Goal: Task Accomplishment & Management: Manage account settings

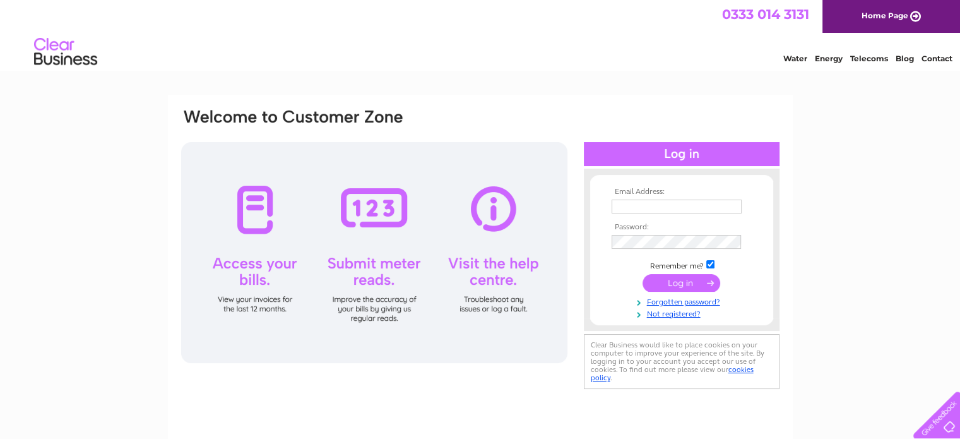
click at [638, 206] on input "text" at bounding box center [676, 206] width 130 height 14
type input "kerstin.kinnaird@kostwise.co.uk"
click at [59, 59] on img at bounding box center [65, 52] width 64 height 38
click at [59, 62] on img at bounding box center [65, 52] width 64 height 38
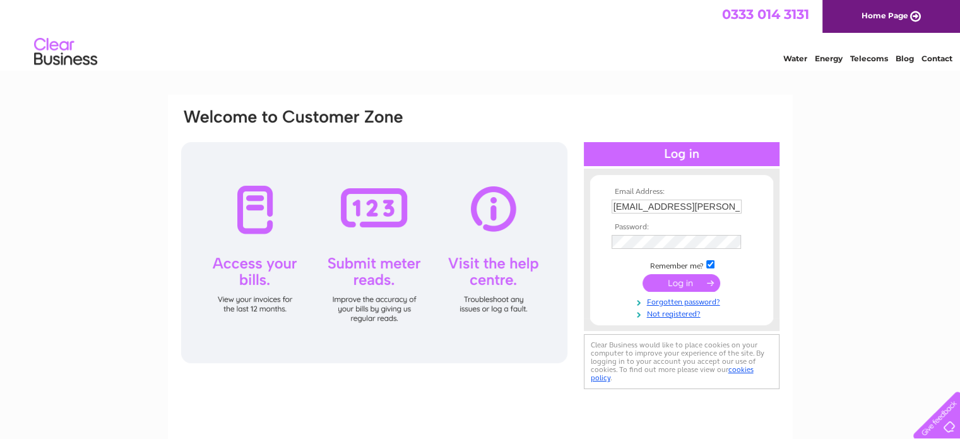
click at [59, 62] on img at bounding box center [65, 52] width 64 height 38
click at [343, 116] on div at bounding box center [360, 124] width 360 height 35
click at [62, 61] on img at bounding box center [65, 52] width 64 height 38
click at [893, 17] on link "Home Page" at bounding box center [891, 16] width 138 height 33
click at [643, 202] on input "text" at bounding box center [676, 206] width 131 height 15
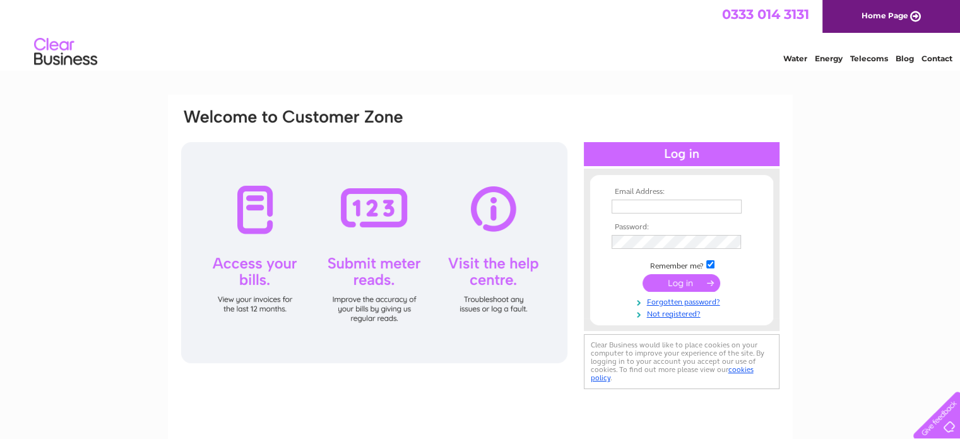
type input "kerstin.kinnaird@kostwise.co.uk"
click at [687, 282] on input "submit" at bounding box center [681, 283] width 78 height 18
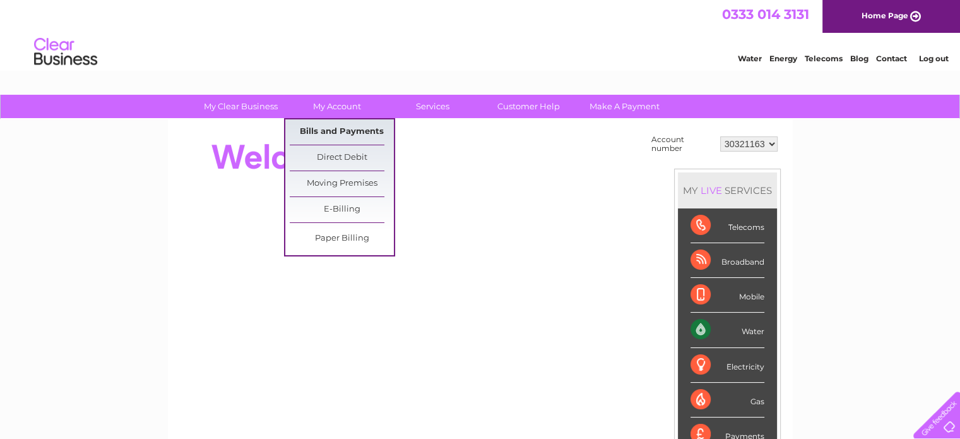
click at [352, 129] on link "Bills and Payments" at bounding box center [342, 131] width 104 height 25
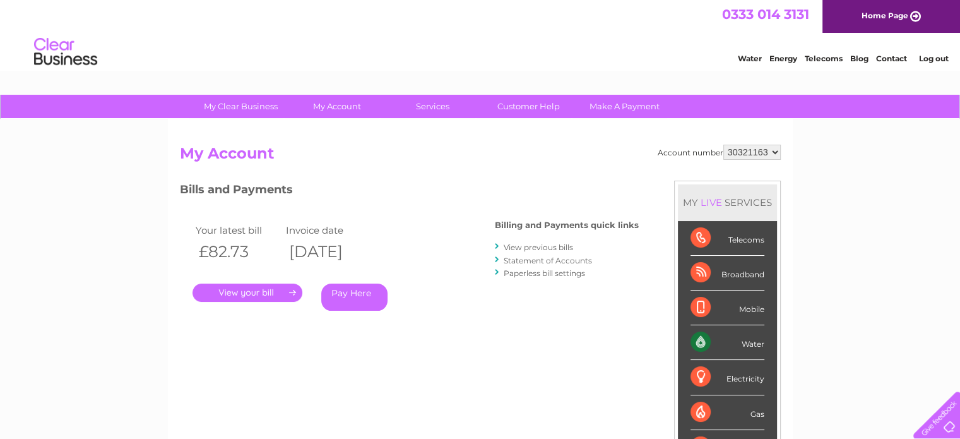
click at [272, 291] on link "." at bounding box center [247, 292] width 110 height 18
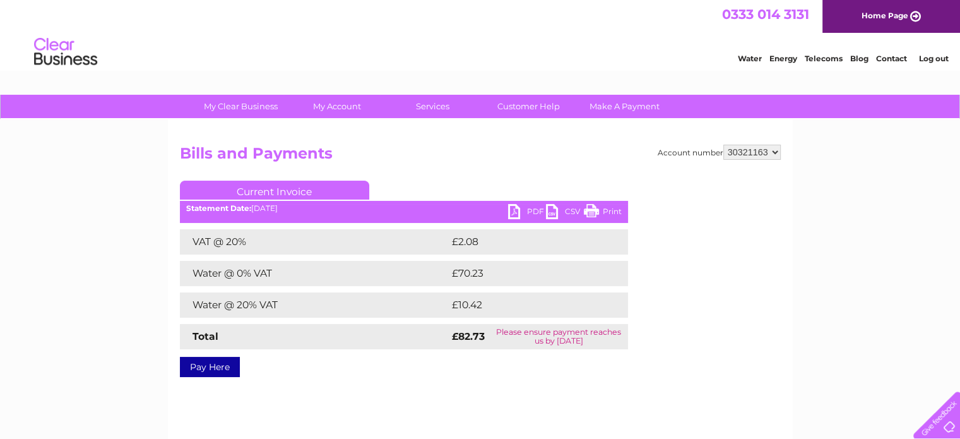
click at [530, 209] on link "PDF" at bounding box center [527, 213] width 38 height 18
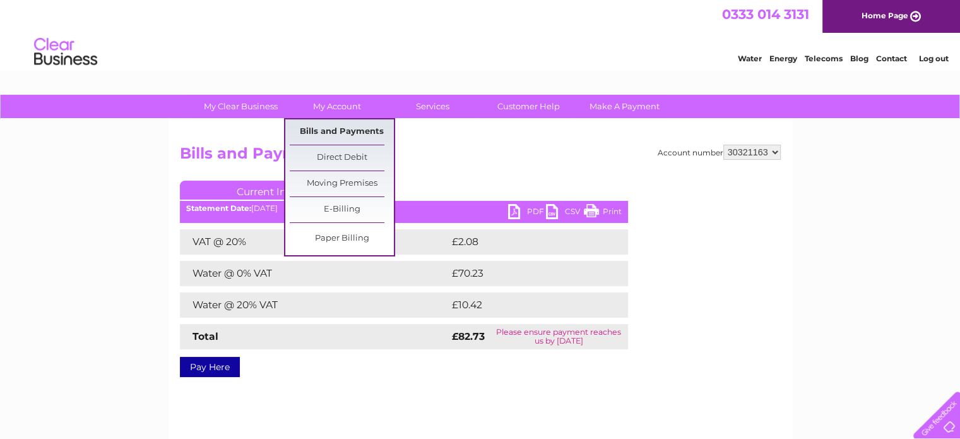
click at [354, 127] on link "Bills and Payments" at bounding box center [342, 131] width 104 height 25
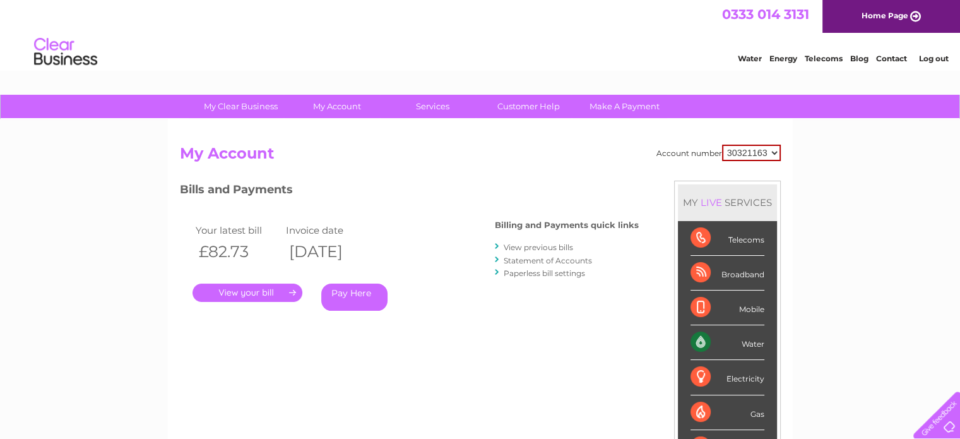
click at [567, 259] on link "Statement of Accounts" at bounding box center [548, 260] width 88 height 9
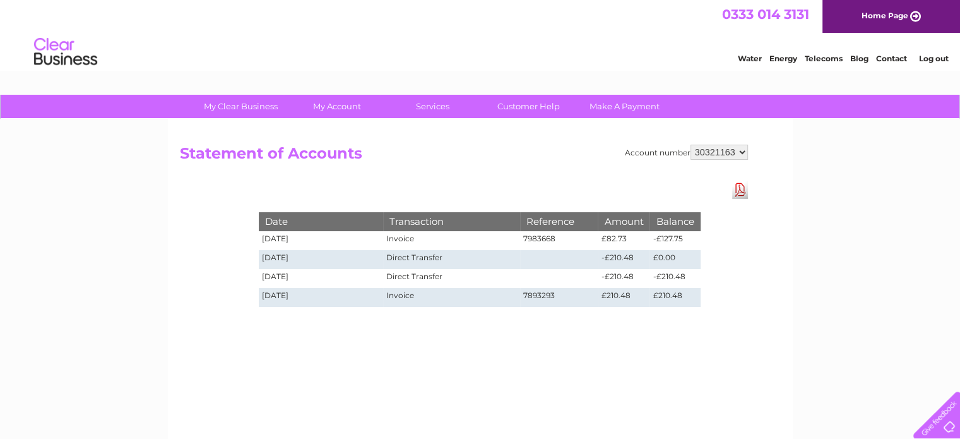
click at [940, 59] on link "Log out" at bounding box center [933, 58] width 30 height 9
